Goal: Information Seeking & Learning: Check status

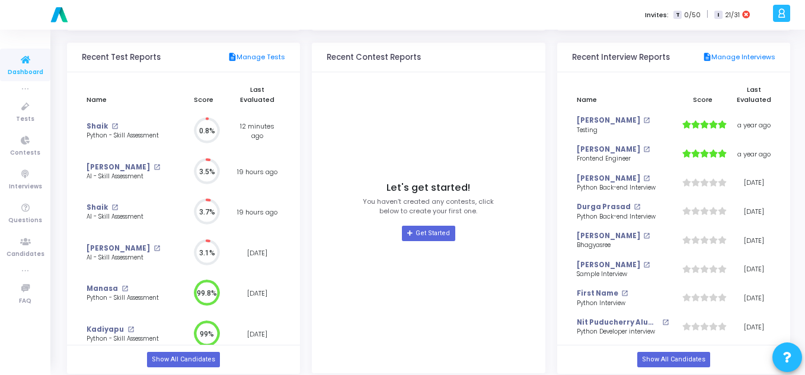
scroll to position [128, 0]
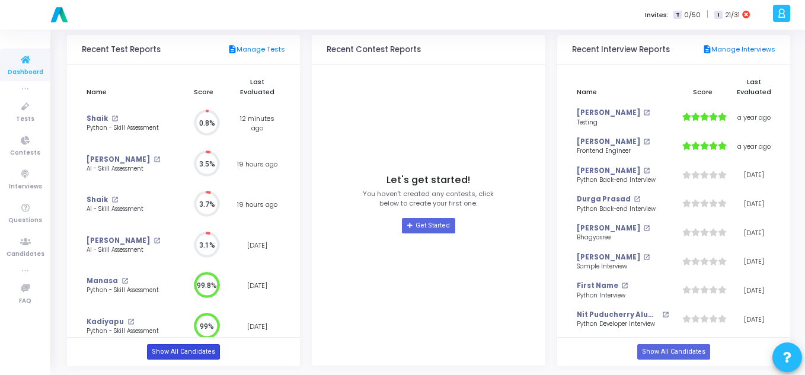
click at [173, 356] on link "Show All Candidates" at bounding box center [183, 351] width 73 height 15
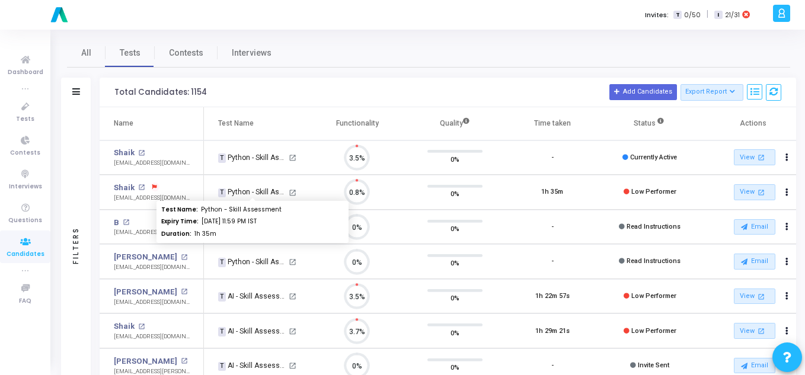
scroll to position [25, 30]
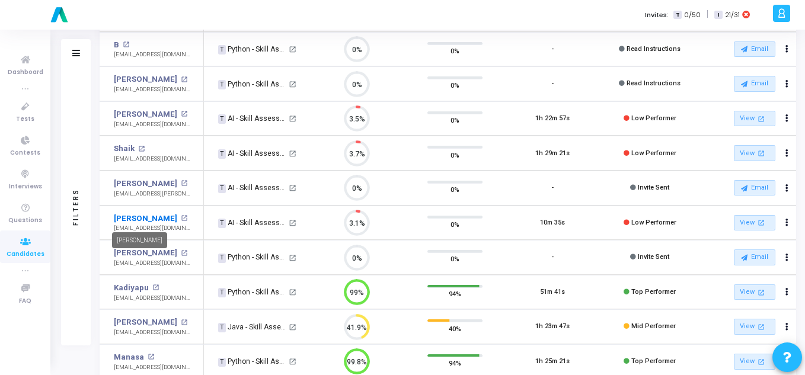
click at [119, 218] on link "[PERSON_NAME]" at bounding box center [145, 219] width 63 height 12
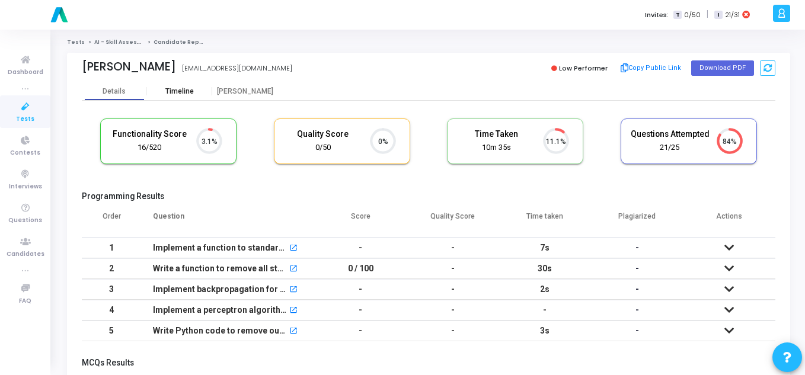
click at [178, 85] on div "Timeline" at bounding box center [179, 91] width 65 height 18
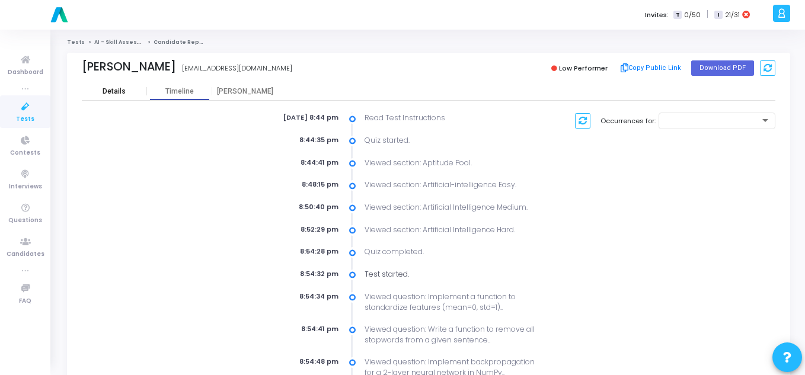
click at [117, 91] on div "Details" at bounding box center [114, 91] width 23 height 9
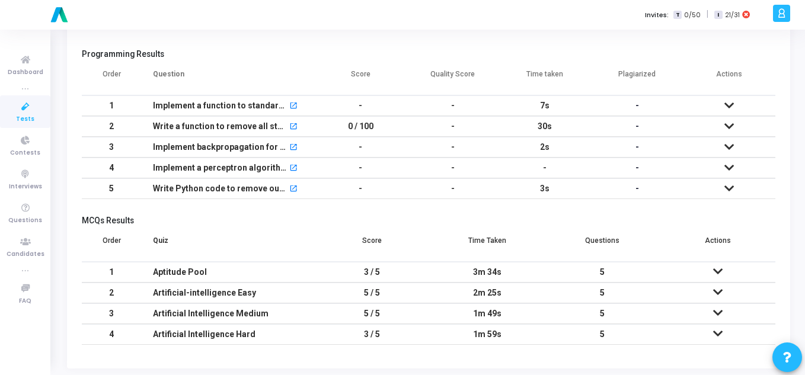
scroll to position [154, 0]
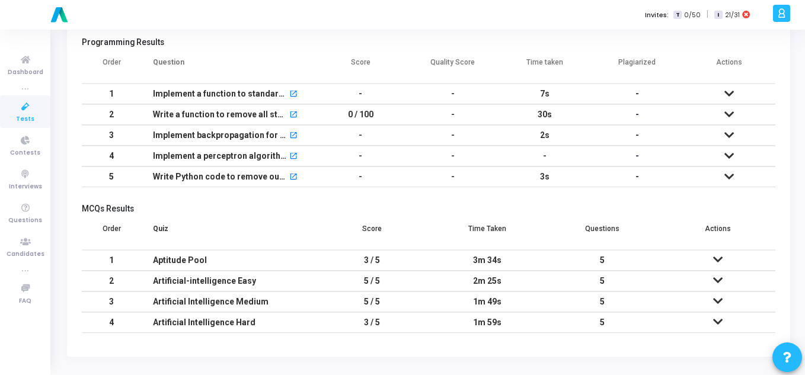
click at [715, 260] on icon at bounding box center [717, 259] width 9 height 8
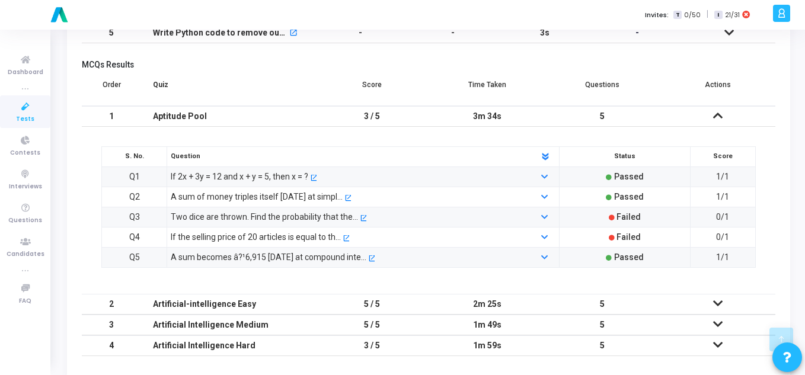
scroll to position [321, 0]
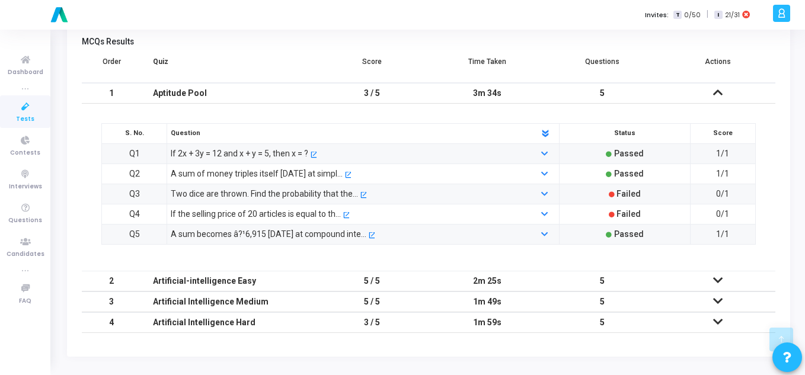
click at [714, 281] on icon at bounding box center [717, 280] width 9 height 8
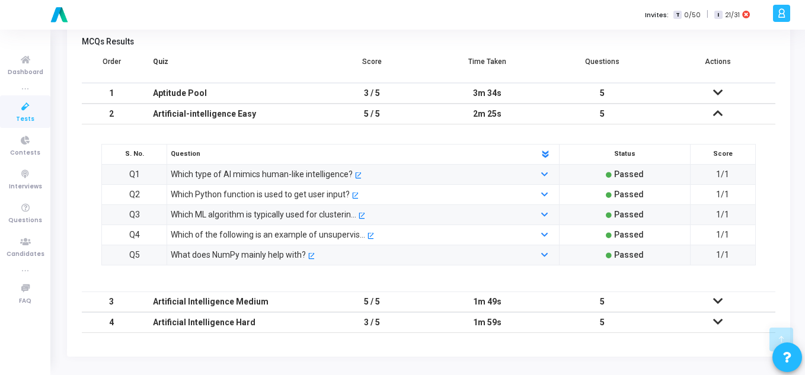
click at [720, 299] on icon at bounding box center [717, 301] width 9 height 8
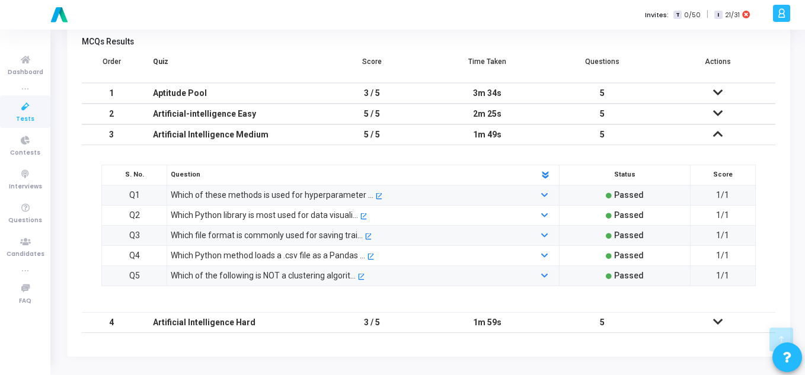
click at [718, 323] on icon at bounding box center [717, 322] width 9 height 8
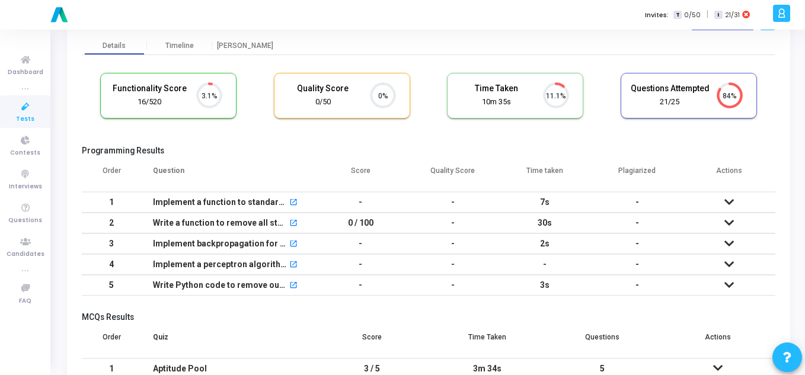
scroll to position [25, 0]
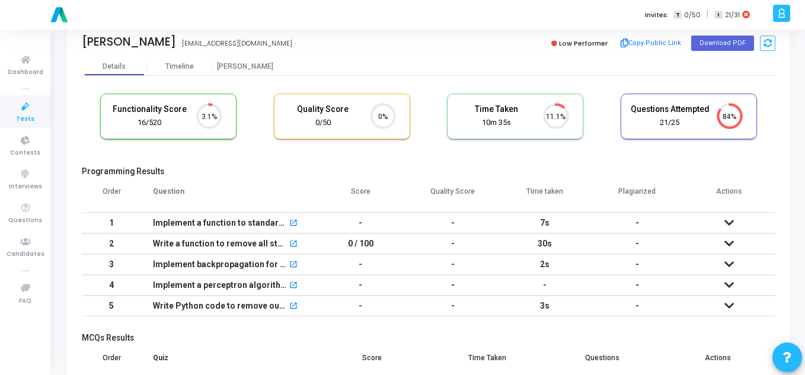
click at [539, 60] on div "Details Timeline [PERSON_NAME]" at bounding box center [429, 66] width 694 height 18
drag, startPoint x: 231, startPoint y: 47, endPoint x: 114, endPoint y: 46, distance: 116.2
click at [114, 46] on div "[PERSON_NAME] [PERSON_NAME][EMAIL_ADDRESS][DOMAIN_NAME]" at bounding box center [252, 43] width 341 height 17
copy div "[EMAIL_ADDRESS][DOMAIN_NAME]"
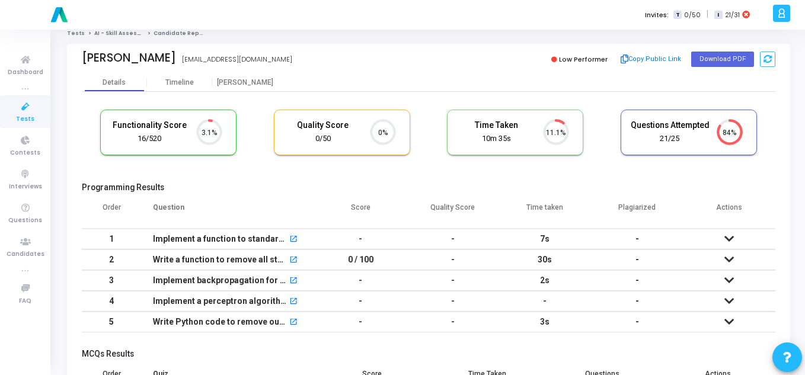
scroll to position [0, 0]
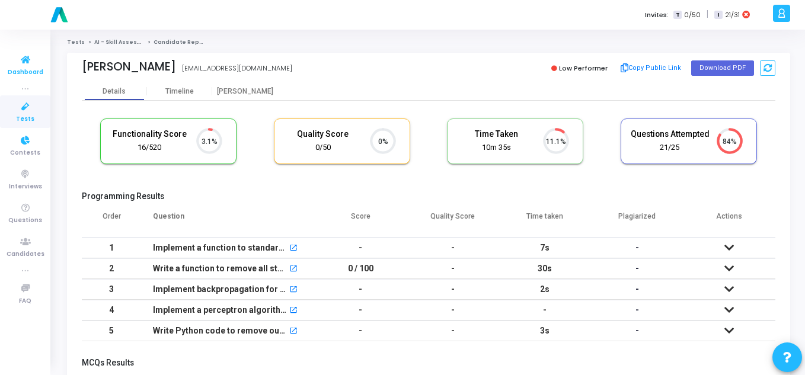
click at [37, 59] on icon at bounding box center [25, 60] width 25 height 15
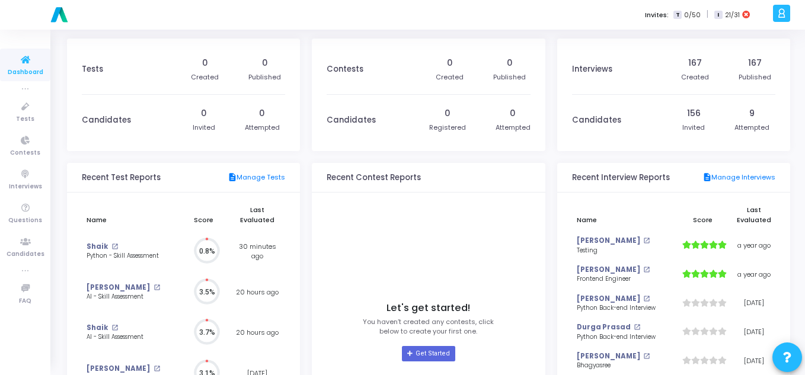
scroll to position [26, 12]
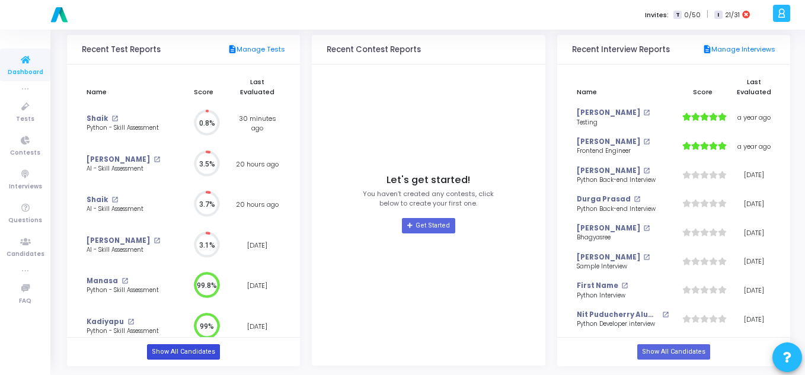
click at [167, 356] on link "Show All Candidates" at bounding box center [183, 351] width 73 height 15
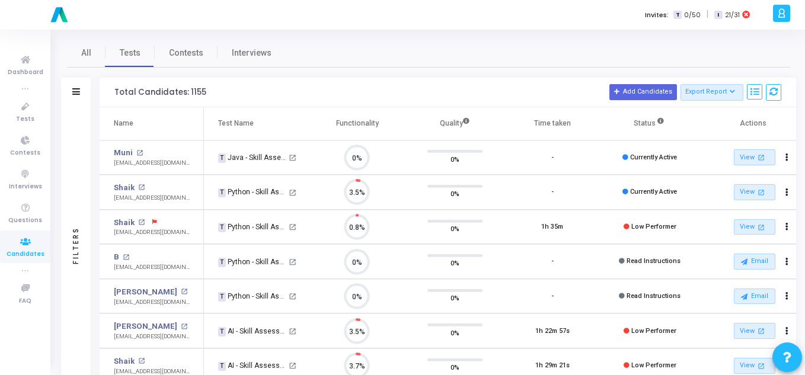
scroll to position [25, 30]
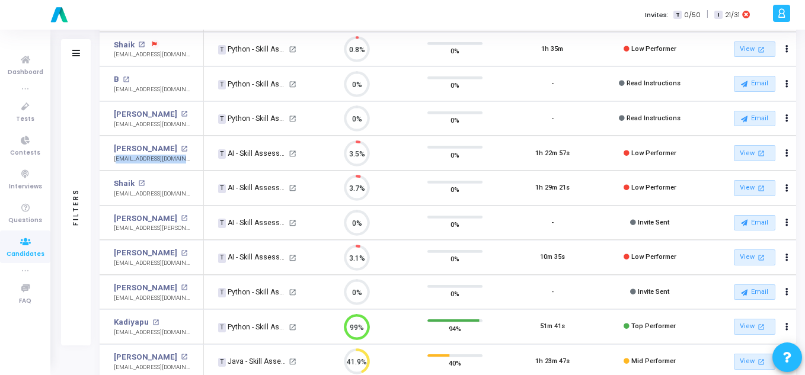
drag, startPoint x: 111, startPoint y: 159, endPoint x: 191, endPoint y: 160, distance: 80.0
click at [191, 160] on td "[PERSON_NAME] open_in_new [EMAIL_ADDRESS][DOMAIN_NAME]" at bounding box center [152, 153] width 104 height 35
copy div "[EMAIL_ADDRESS][DOMAIN_NAME]"
click at [123, 146] on link "[PERSON_NAME]" at bounding box center [145, 149] width 63 height 12
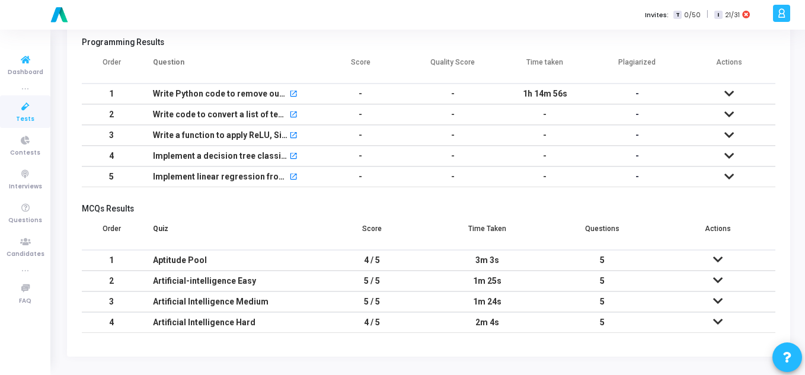
drag, startPoint x: 17, startPoint y: 52, endPoint x: 35, endPoint y: 93, distance: 44.6
click at [17, 52] on link "Dashboard" at bounding box center [25, 65] width 50 height 33
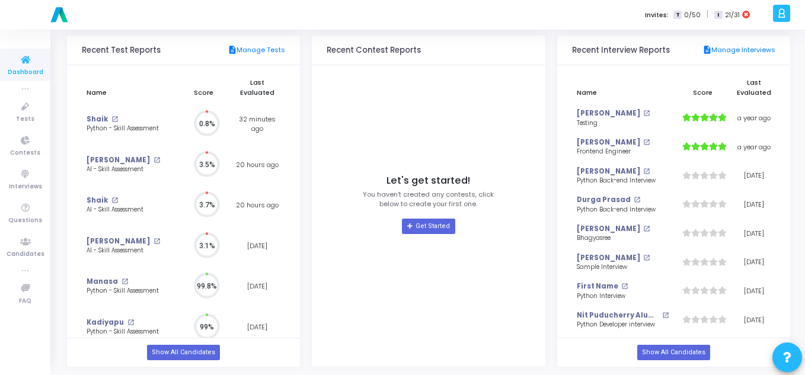
scroll to position [26, 12]
click at [171, 351] on link "Show All Candidates" at bounding box center [183, 352] width 73 height 15
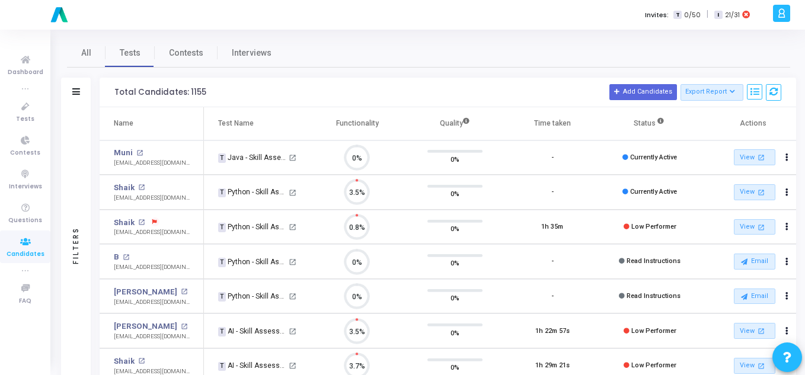
scroll to position [25, 30]
click at [72, 91] on icon at bounding box center [76, 91] width 8 height 7
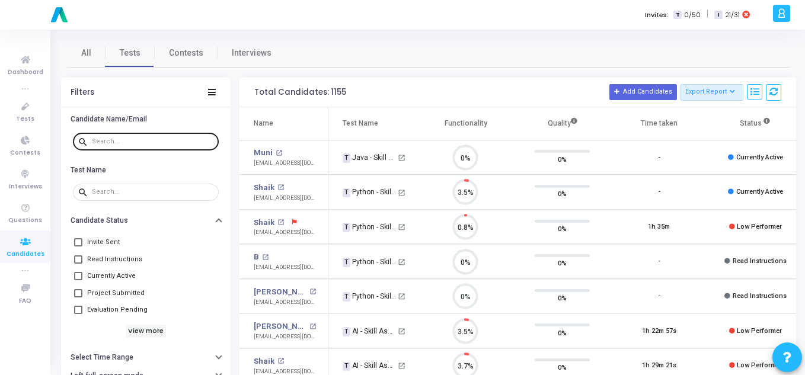
click at [127, 138] on input "text" at bounding box center [153, 141] width 122 height 7
paste input "[EMAIL_ADDRESS][DOMAIN_NAME]"
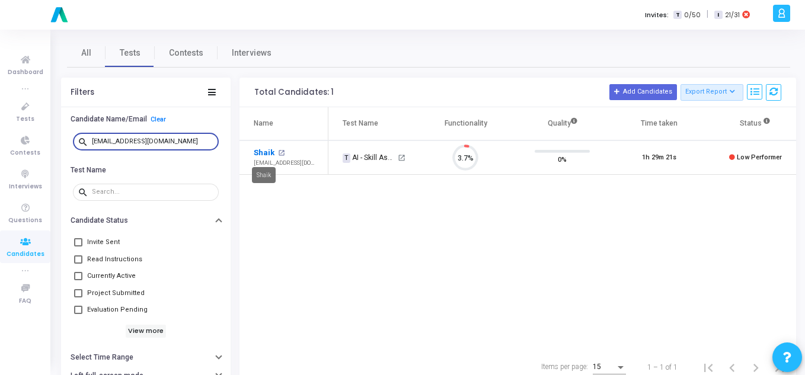
type input "[EMAIL_ADDRESS][DOMAIN_NAME]"
click at [268, 152] on link "Shaik" at bounding box center [264, 153] width 21 height 12
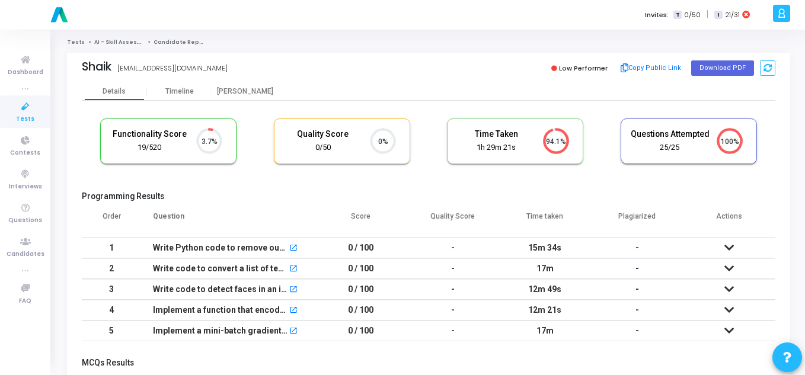
click at [78, 41] on link "Tests" at bounding box center [76, 42] width 18 height 7
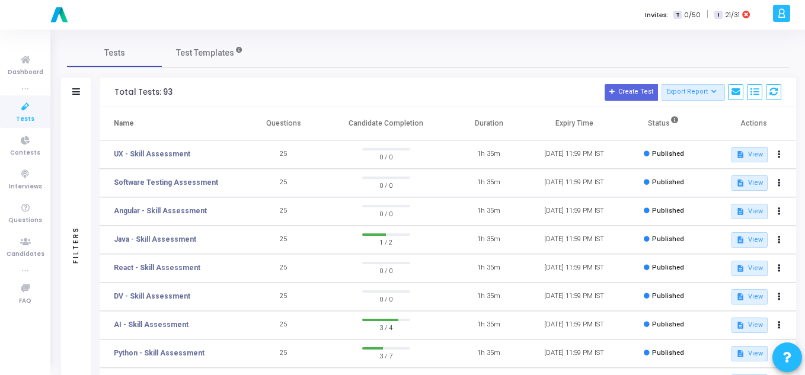
click at [71, 86] on div "Filters" at bounding box center [76, 93] width 30 height 30
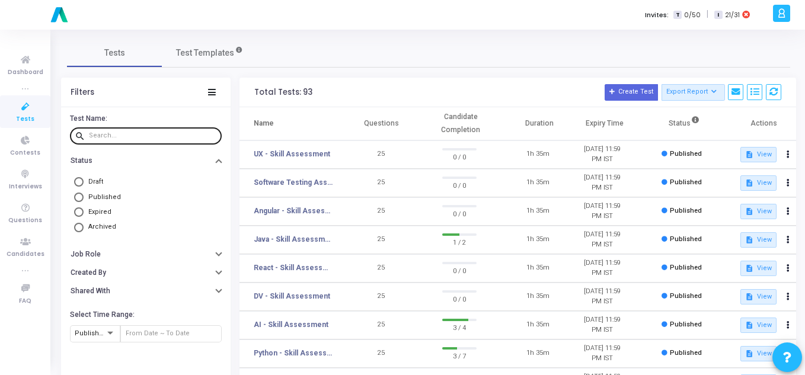
click at [128, 141] on div at bounding box center [153, 135] width 128 height 19
click at [28, 74] on span "Dashboard" at bounding box center [26, 73] width 36 height 10
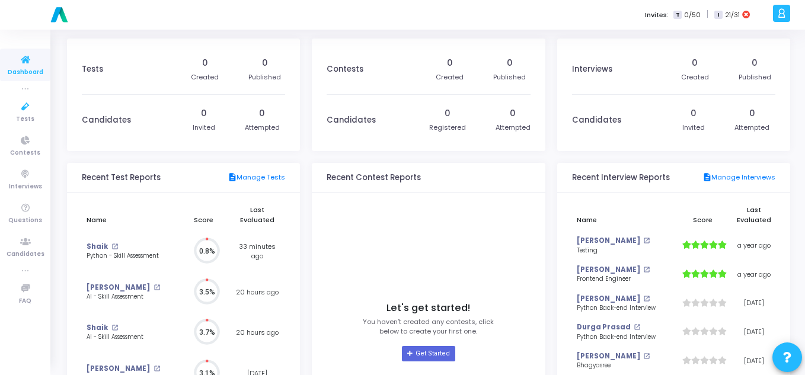
scroll to position [26, 12]
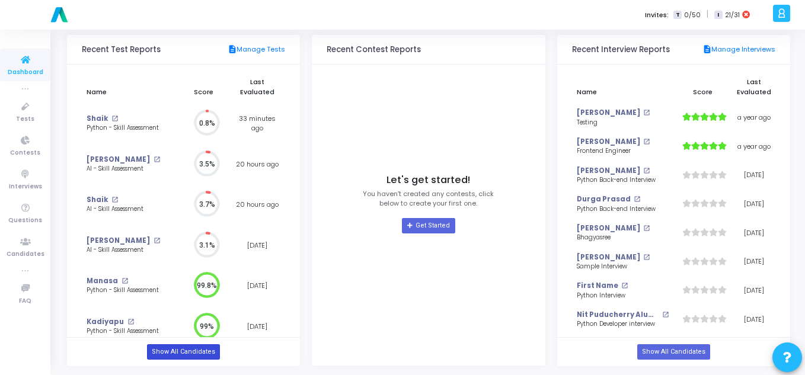
click at [174, 353] on link "Show All Candidates" at bounding box center [183, 351] width 73 height 15
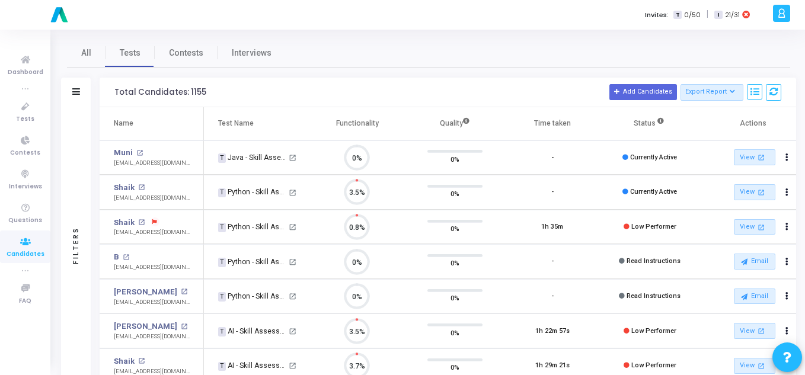
scroll to position [25, 30]
click at [130, 223] on link "Shaik" at bounding box center [124, 223] width 21 height 12
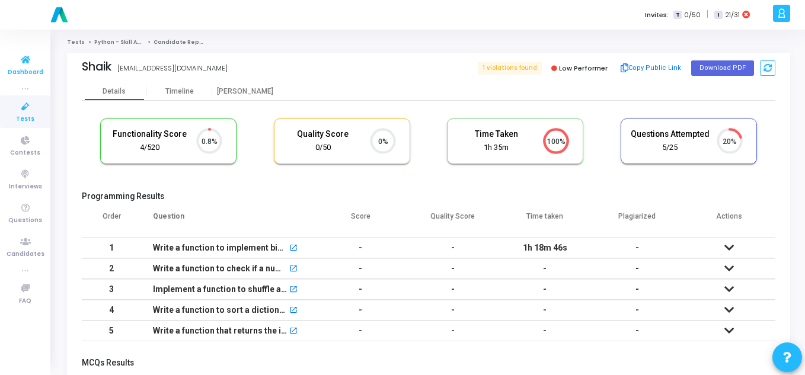
click at [23, 71] on span "Dashboard" at bounding box center [26, 73] width 36 height 10
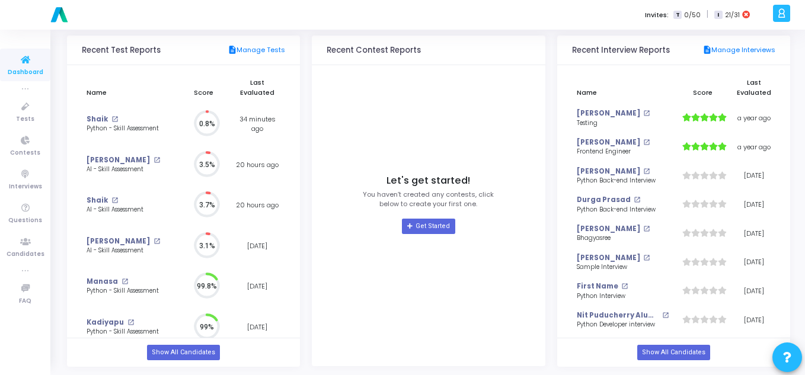
scroll to position [5, 5]
click at [165, 353] on link "Show All Candidates" at bounding box center [183, 352] width 73 height 15
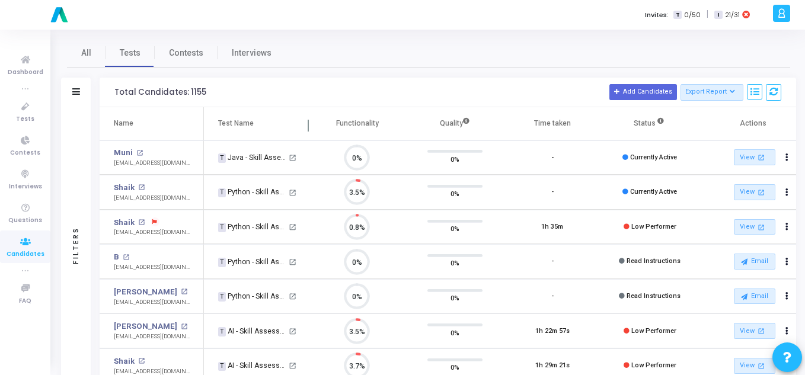
scroll to position [25, 30]
click at [76, 92] on icon at bounding box center [76, 91] width 8 height 7
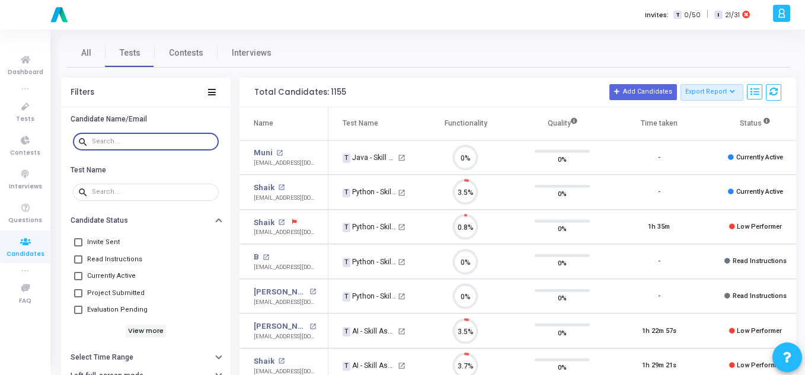
click at [139, 145] on input "text" at bounding box center [153, 141] width 122 height 7
paste input "[EMAIL_ADDRESS][DOMAIN_NAME]"
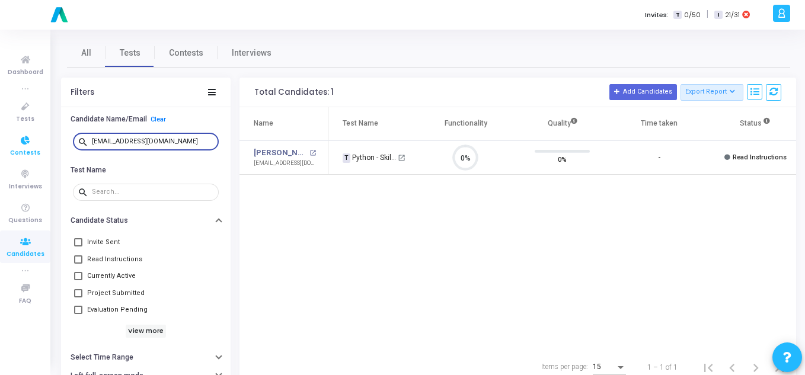
drag, startPoint x: 180, startPoint y: 140, endPoint x: 3, endPoint y: 138, distance: 176.7
click at [3, 138] on div "Dashboard true Tests Contests Interviews Questions Candidates true FAQ Invites:…" at bounding box center [402, 187] width 805 height 375
paste input "guchegulabilaga"
drag, startPoint x: 182, startPoint y: 142, endPoint x: 0, endPoint y: 145, distance: 182.0
click at [0, 145] on div "Dashboard true Tests Contests Interviews Questions Candidates true FAQ Invites:…" at bounding box center [402, 187] width 805 height 375
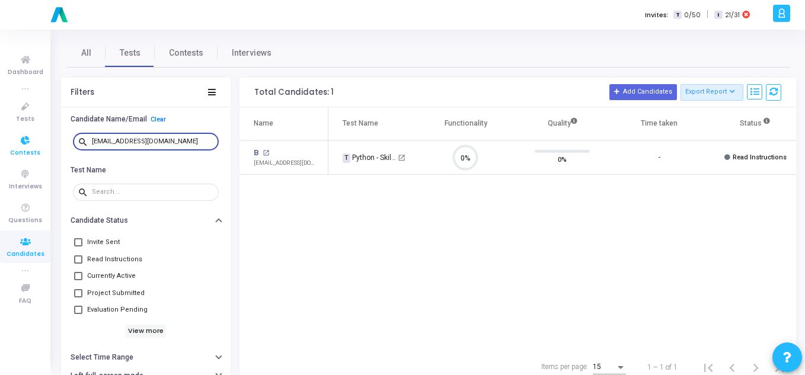
paste input "pramodjuturu"
drag, startPoint x: 171, startPoint y: 136, endPoint x: 159, endPoint y: 135, distance: 11.9
click at [156, 135] on div "[EMAIL_ADDRESS][DOMAIN_NAME]" at bounding box center [153, 141] width 122 height 19
drag, startPoint x: 190, startPoint y: 144, endPoint x: 7, endPoint y: 149, distance: 183.2
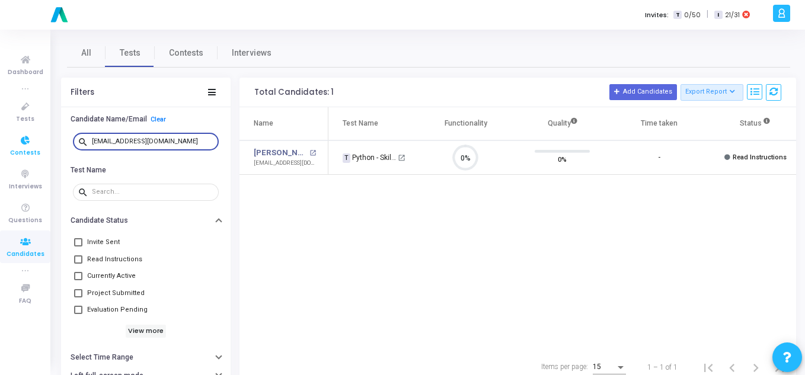
click at [7, 149] on div "Dashboard true Tests Contests Interviews Questions Candidates true FAQ Invites:…" at bounding box center [402, 187] width 805 height 375
paste input "oleneni.[PERSON_NAME]"
type input "[EMAIL_ADDRESS][PERSON_NAME][DOMAIN_NAME]"
